Goal: Task Accomplishment & Management: Use online tool/utility

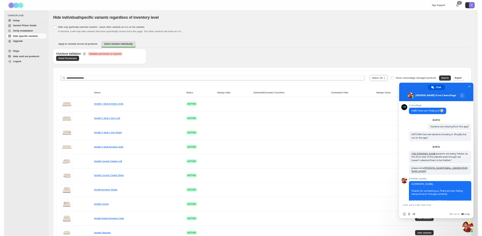
scroll to position [306, 0]
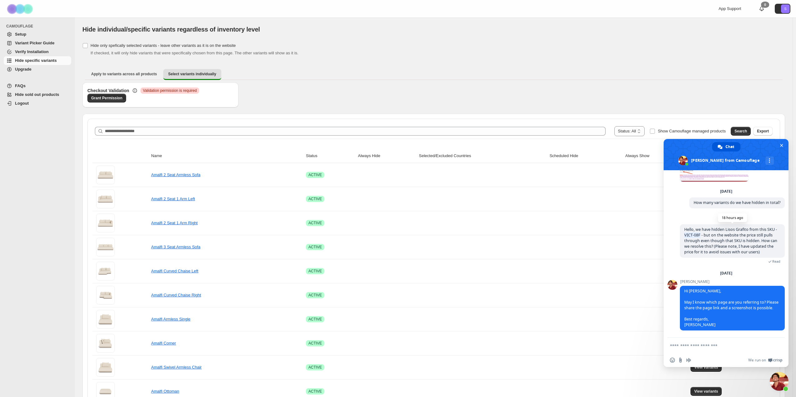
drag, startPoint x: 702, startPoint y: 227, endPoint x: 688, endPoint y: 227, distance: 14.4
click at [688, 227] on span "Hello, we have hidden Lisos Grafito from this SKU - VICT-08F - but on the websi…" at bounding box center [731, 241] width 93 height 28
copy span "VICT-08F"
click at [124, 136] on div "**********" at bounding box center [433, 131] width 683 height 15
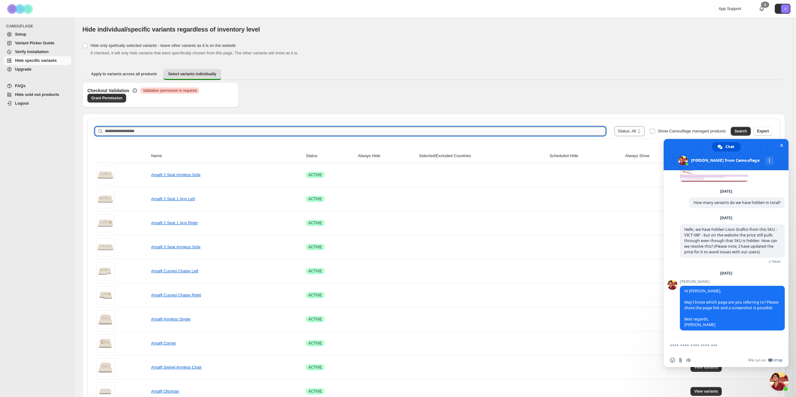
click at [125, 129] on input "Search product name" at bounding box center [355, 131] width 501 height 9
type input "********"
click at [739, 131] on button "Search" at bounding box center [741, 131] width 20 height 9
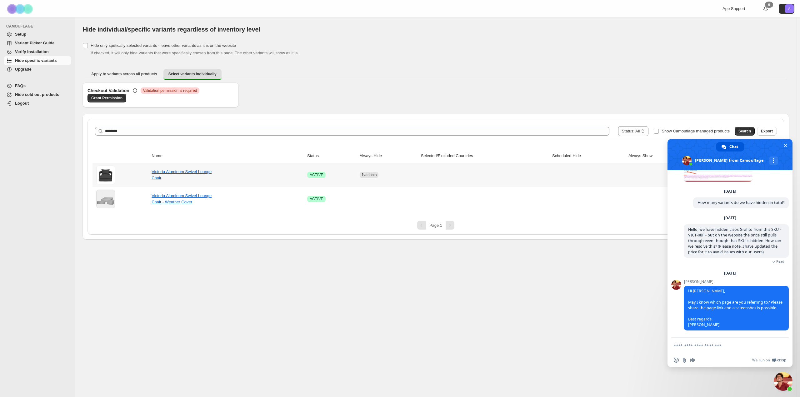
click at [371, 173] on span "1 variants" at bounding box center [368, 175] width 15 height 4
click at [785, 143] on span "Close chat" at bounding box center [785, 145] width 7 height 7
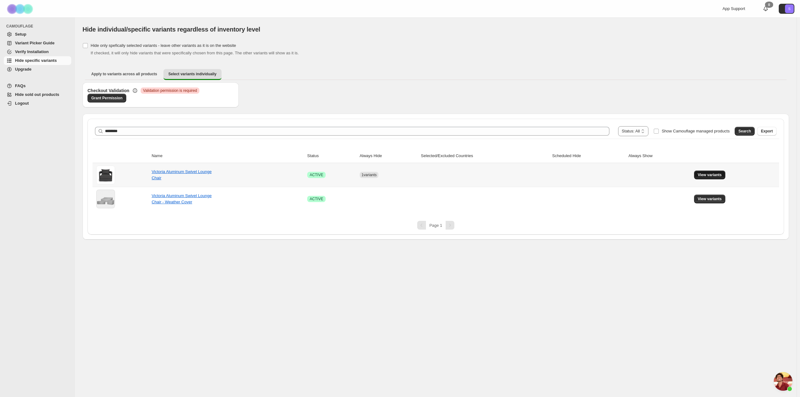
click at [716, 176] on span "View variants" at bounding box center [709, 174] width 24 height 5
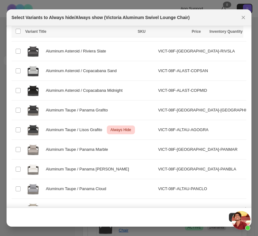
scroll to position [653, 0]
